Goal: Task Accomplishment & Management: Complete application form

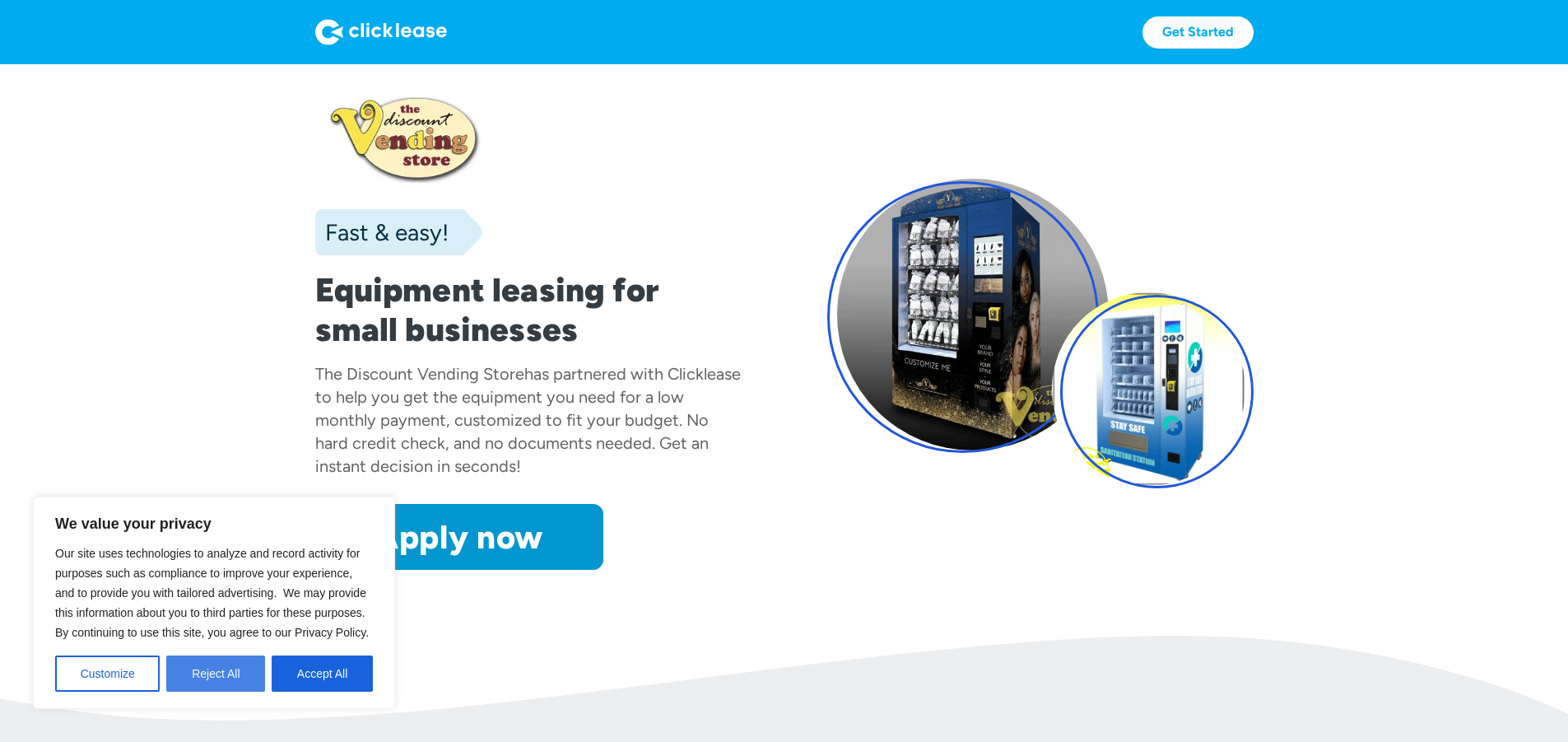
click at [209, 676] on button "Reject All" at bounding box center [216, 674] width 99 height 37
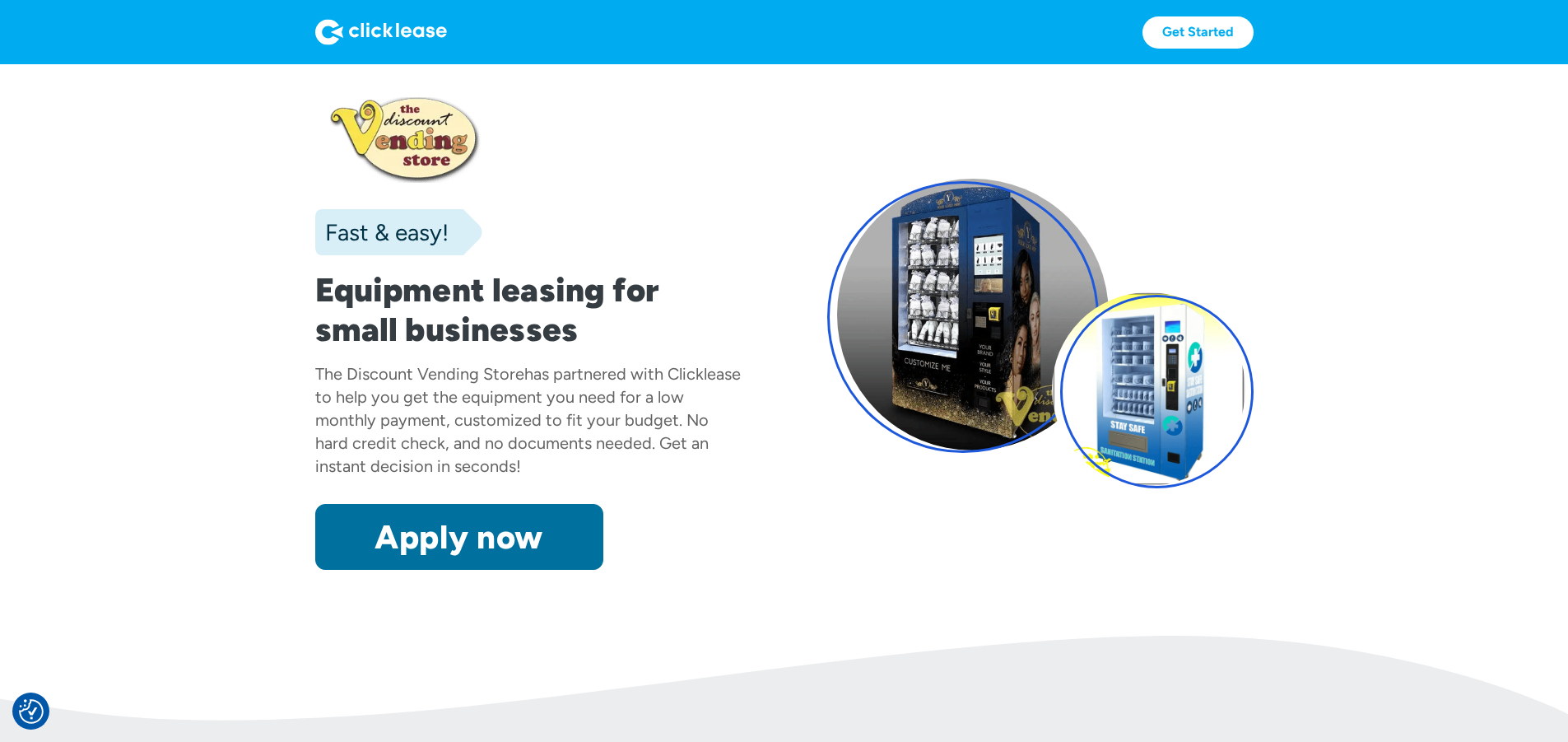
click at [421, 570] on link "Apply now" at bounding box center [459, 537] width 288 height 66
